Goal: Transaction & Acquisition: Purchase product/service

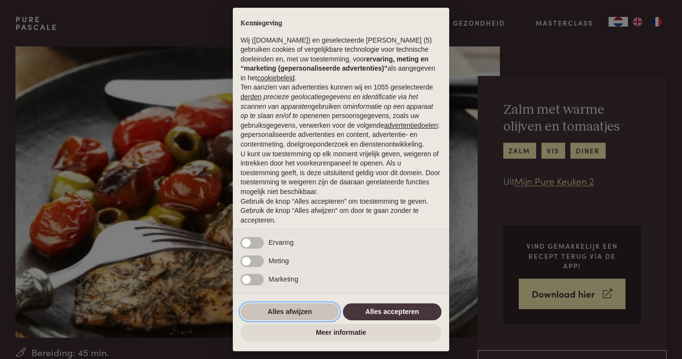
click at [294, 313] on button "Alles afwijzen" at bounding box center [290, 311] width 99 height 17
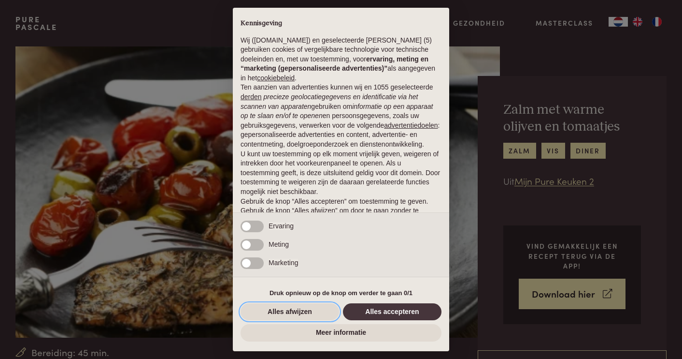
scroll to position [23, 0]
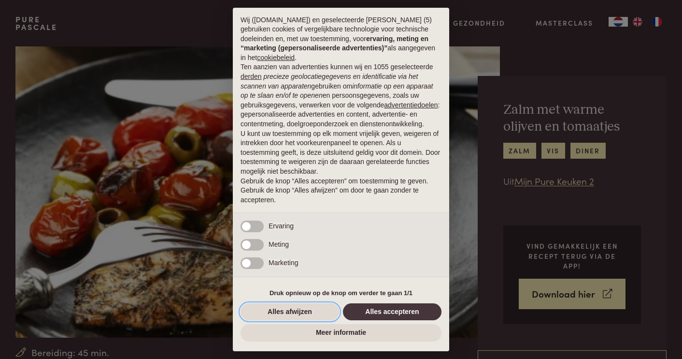
click at [292, 311] on button "Alles afwijzen" at bounding box center [290, 311] width 99 height 17
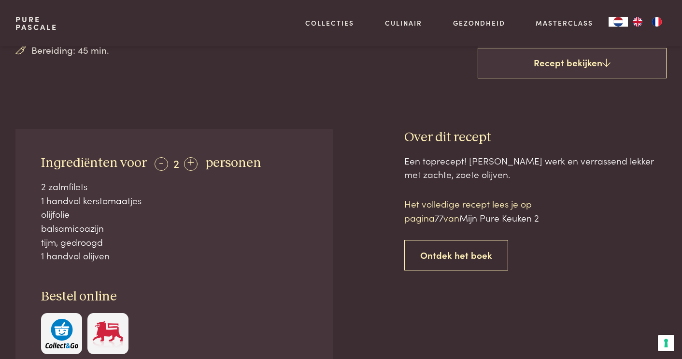
scroll to position [288, 0]
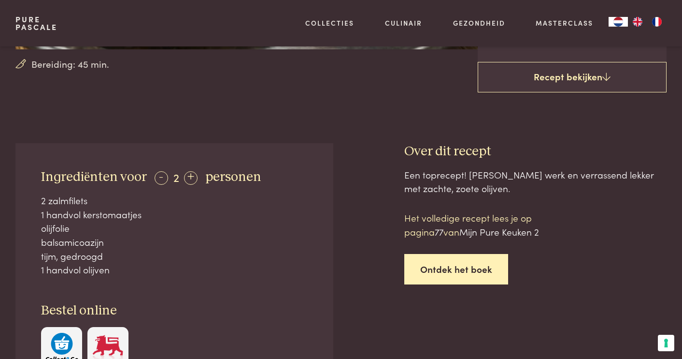
click at [450, 263] on link "Ontdek het boek" at bounding box center [456, 269] width 104 height 30
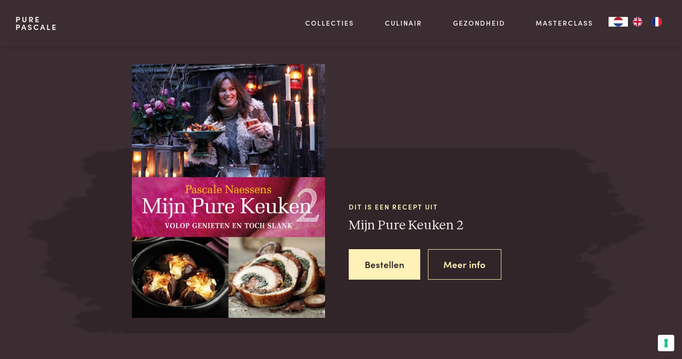
scroll to position [796, 0]
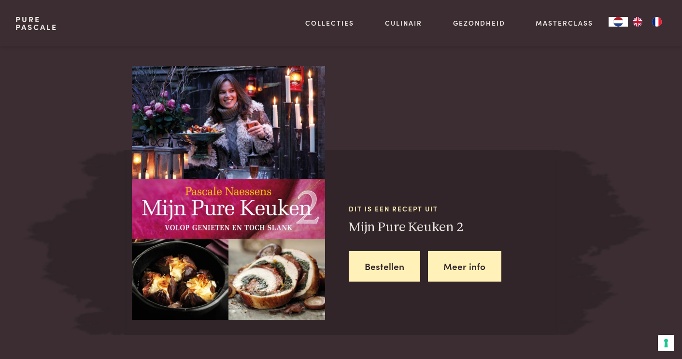
click at [462, 264] on link "Meer info" at bounding box center [465, 266] width 74 height 30
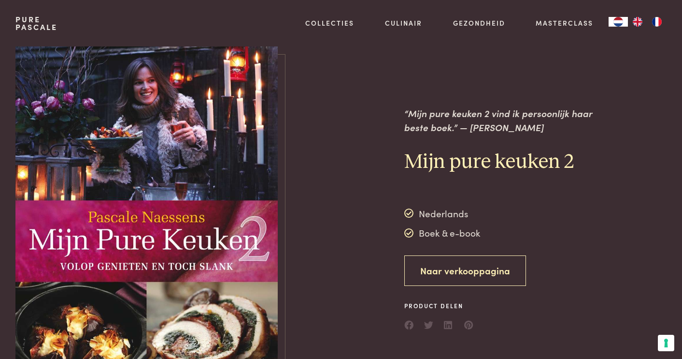
click at [426, 267] on link "Naar verkooppagina" at bounding box center [465, 270] width 122 height 30
